Goal: Transaction & Acquisition: Purchase product/service

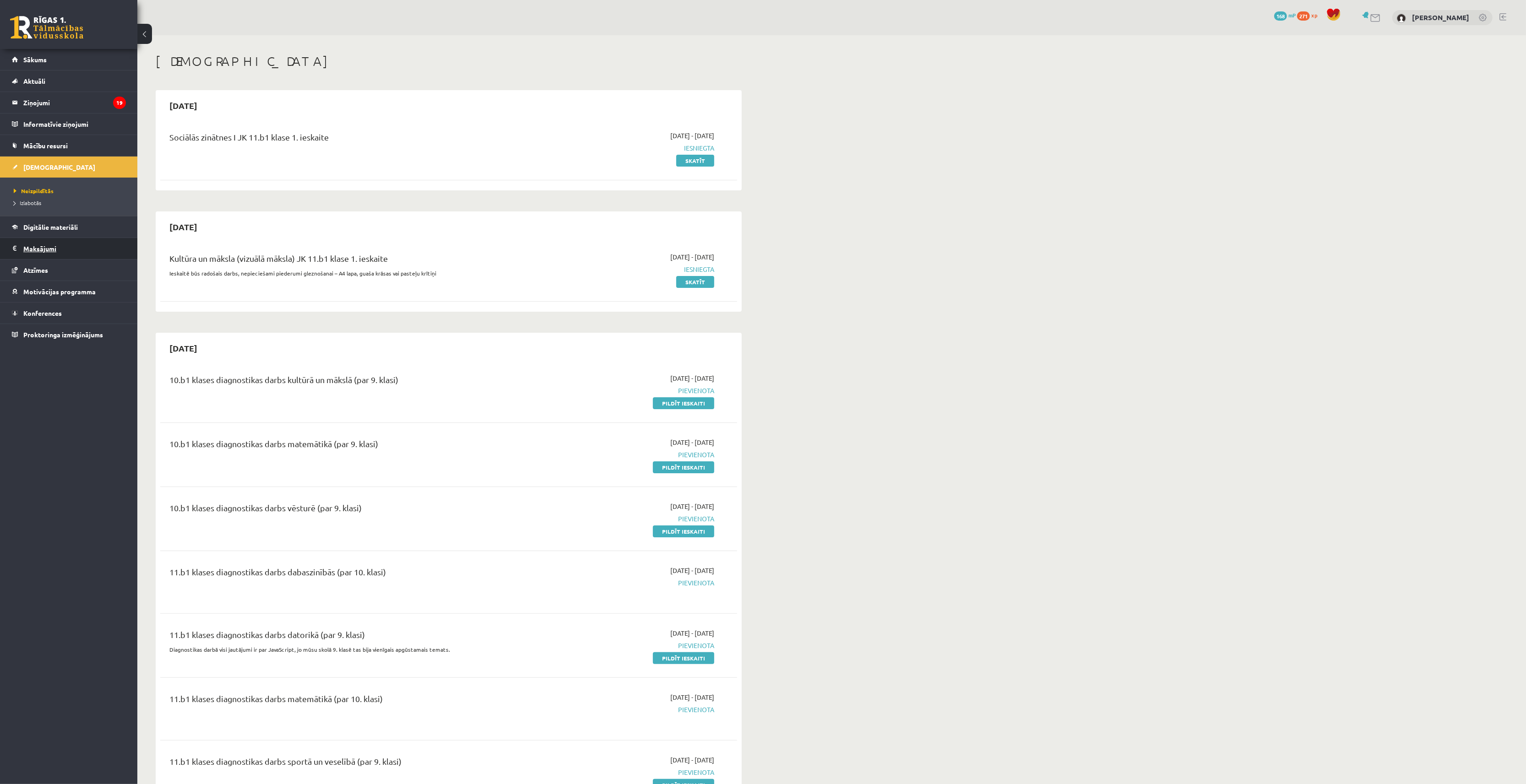
click at [39, 248] on legend "Maksājumi 0" at bounding box center [74, 248] width 102 height 21
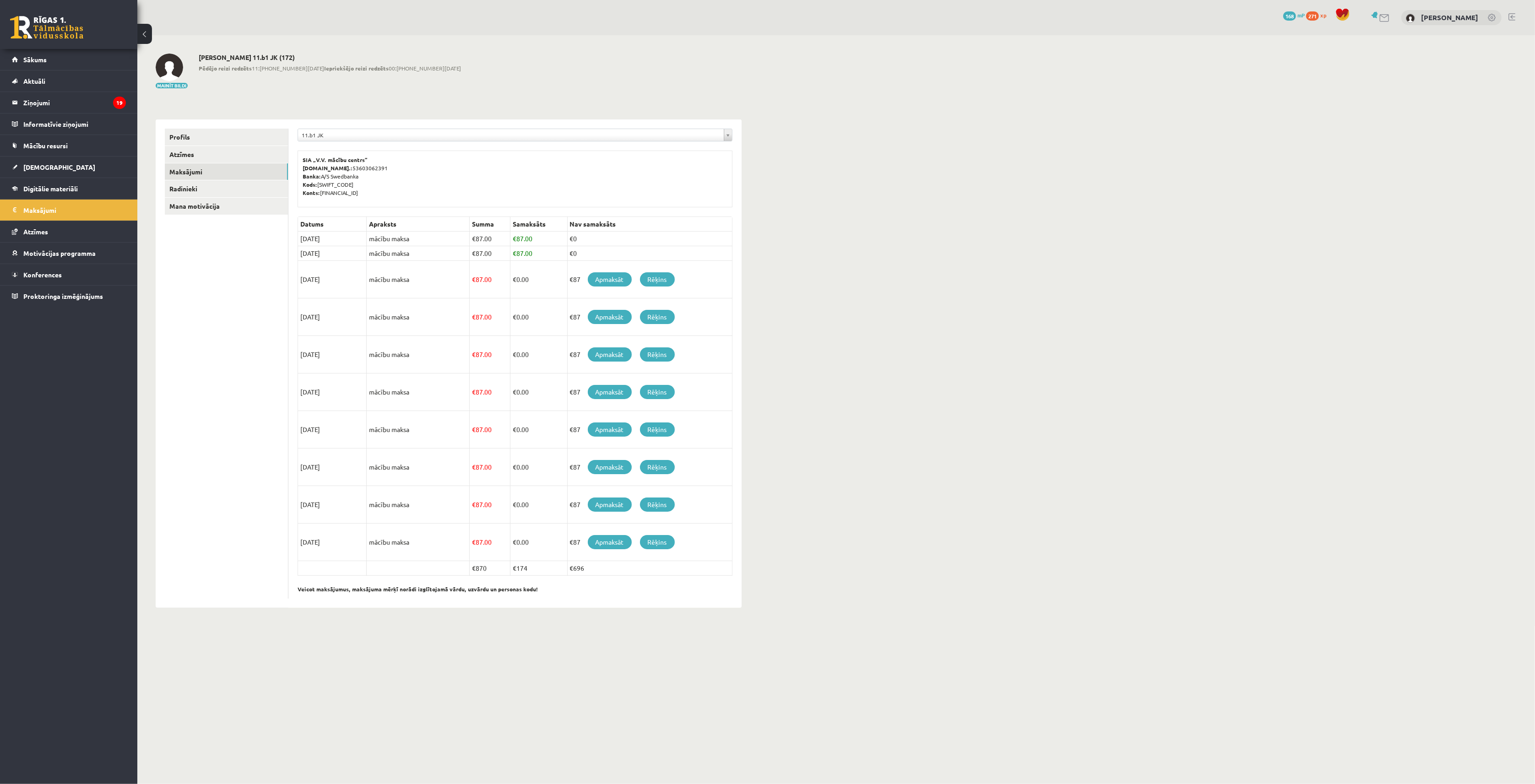
click at [610, 288] on td "€87 Apmaksāt Rēķins" at bounding box center [650, 279] width 165 height 38
click at [610, 278] on link "Apmaksāt" at bounding box center [610, 279] width 44 height 14
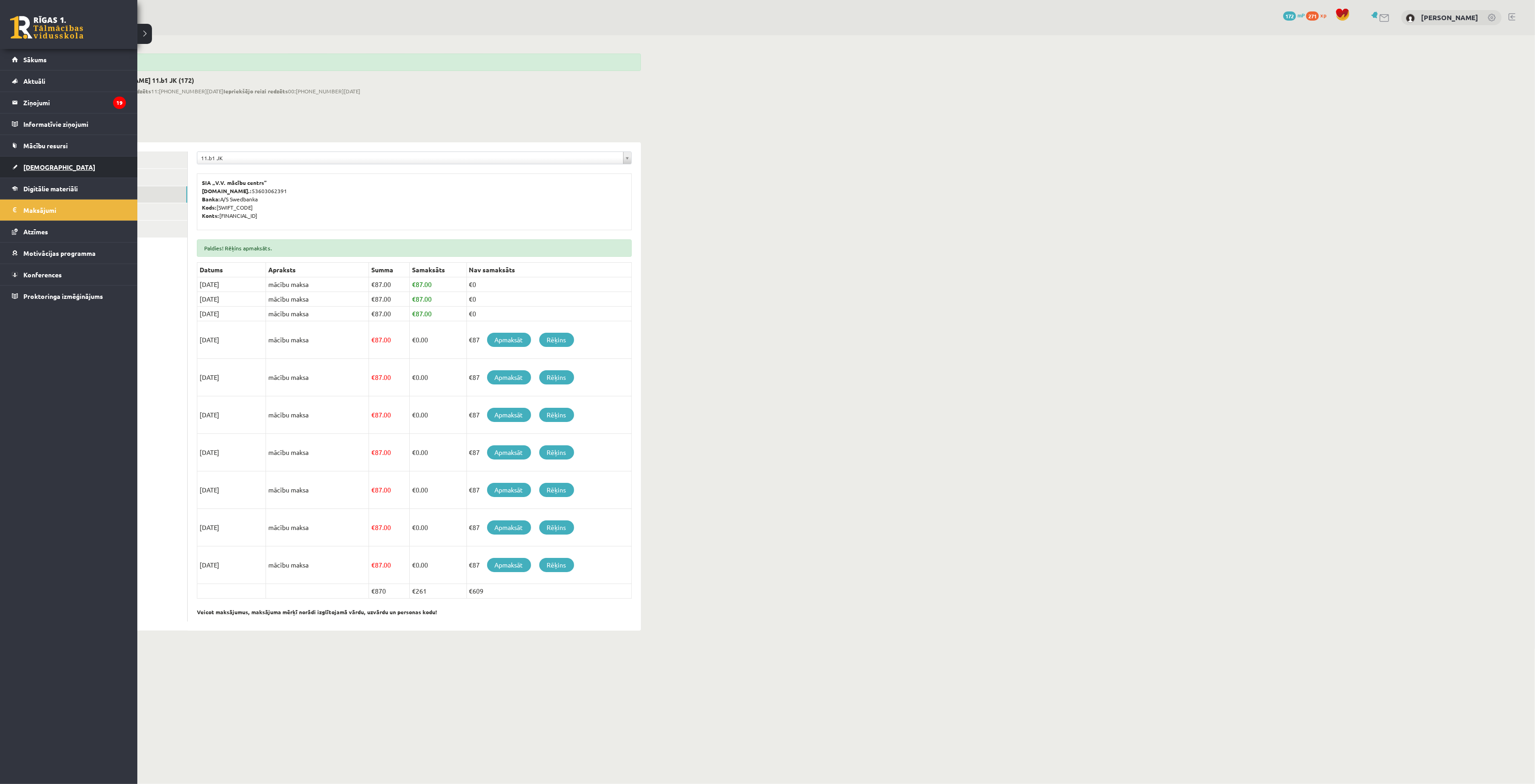
click at [38, 173] on link "[DEMOGRAPHIC_DATA]" at bounding box center [69, 167] width 114 height 21
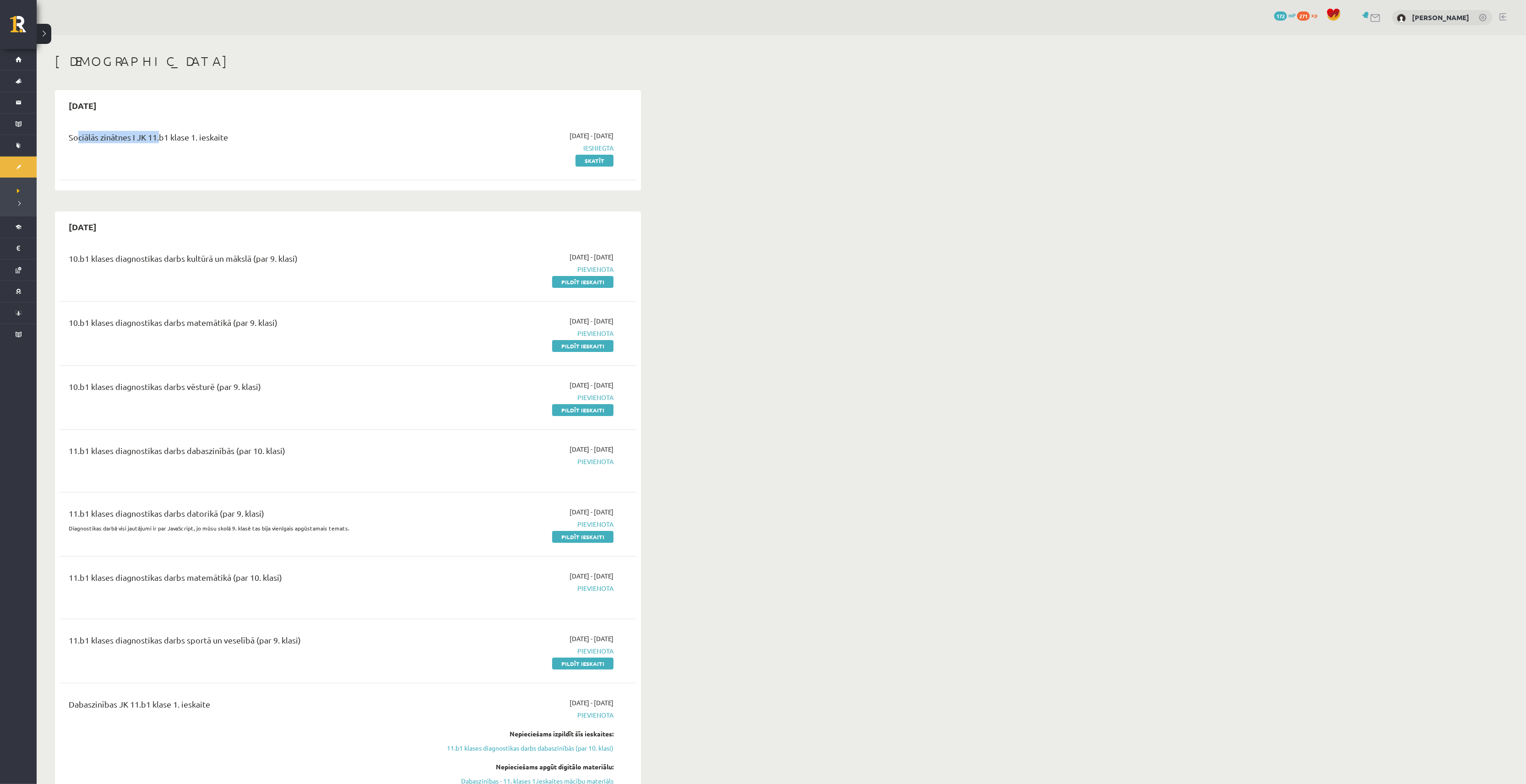
drag, startPoint x: 72, startPoint y: 135, endPoint x: 209, endPoint y: 140, distance: 137.1
click at [157, 140] on div "Sociālās zinātnes I JK 11.b1 klase 1. ieskaite" at bounding box center [248, 139] width 359 height 17
click at [248, 138] on div "Sociālās zinātnes I JK 11.b1 klase 1. ieskaite" at bounding box center [248, 139] width 359 height 17
click at [365, 147] on div "Sociālās zinātnes I JK 11.b1 klase 1. ieskaite" at bounding box center [248, 139] width 359 height 17
